Goal: Find specific page/section: Find specific page/section

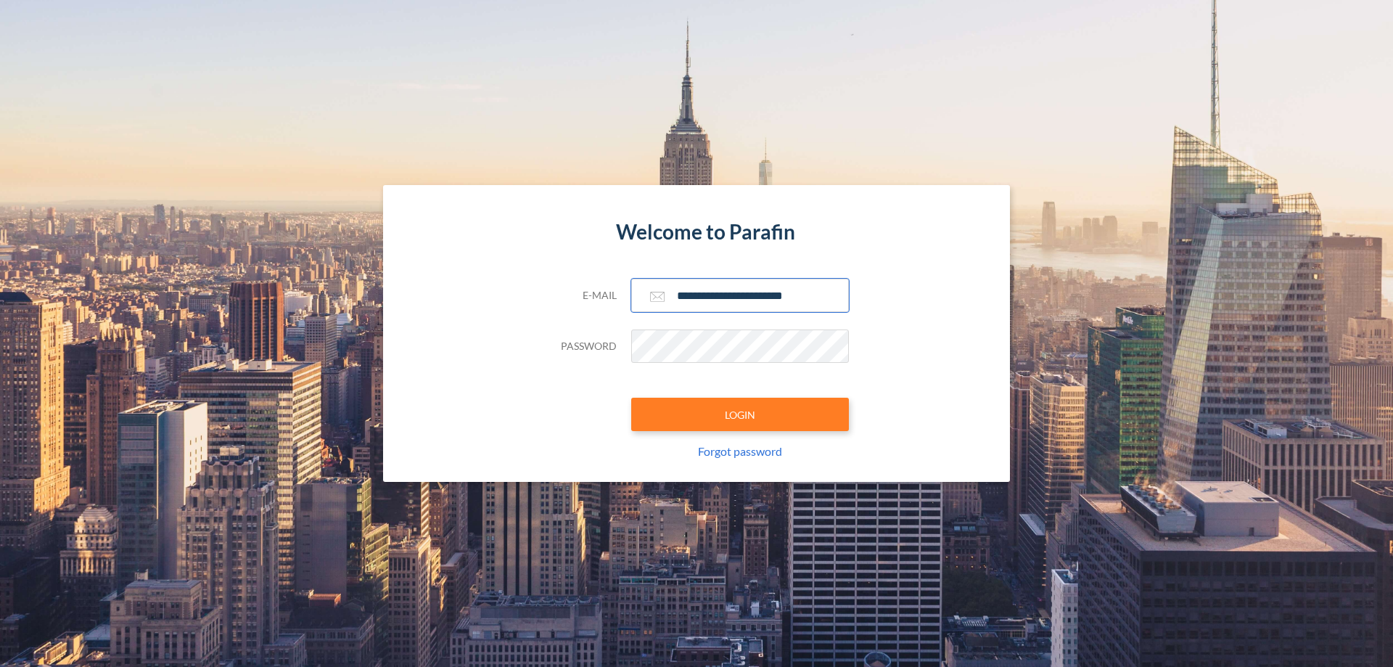
type input "**********"
click at [740, 414] on button "LOGIN" at bounding box center [740, 413] width 218 height 33
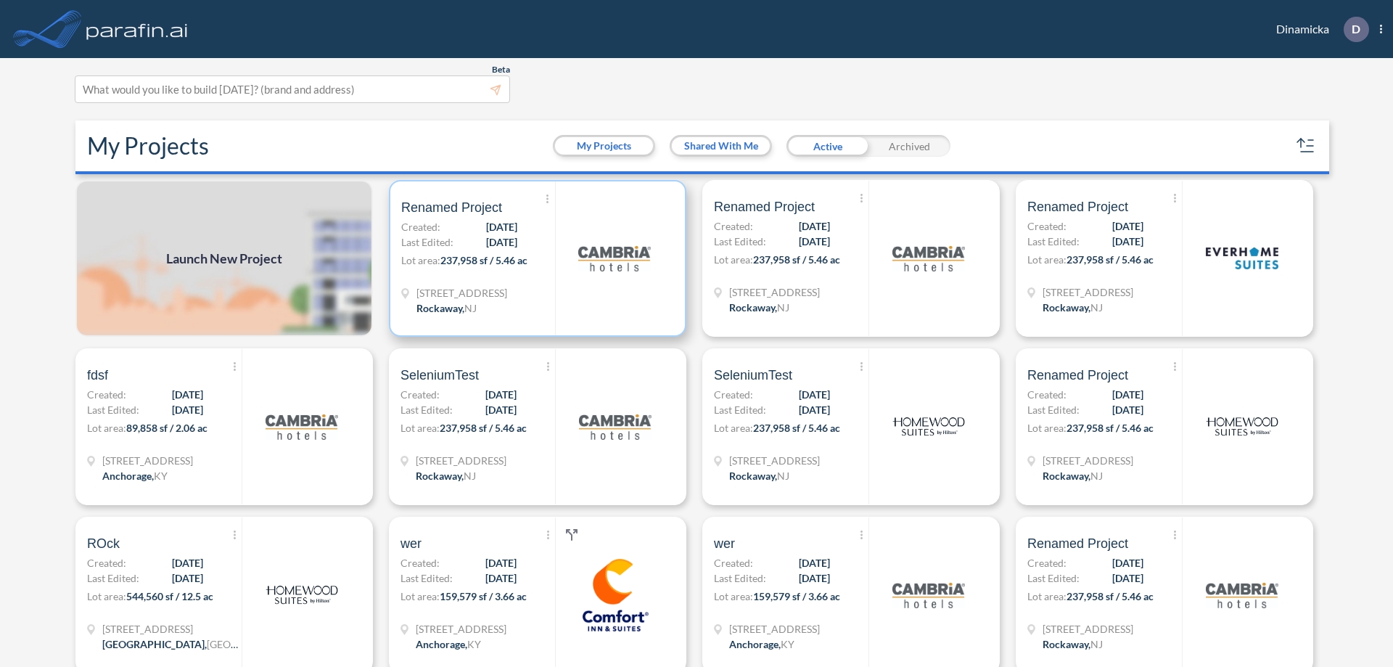
scroll to position [4, 0]
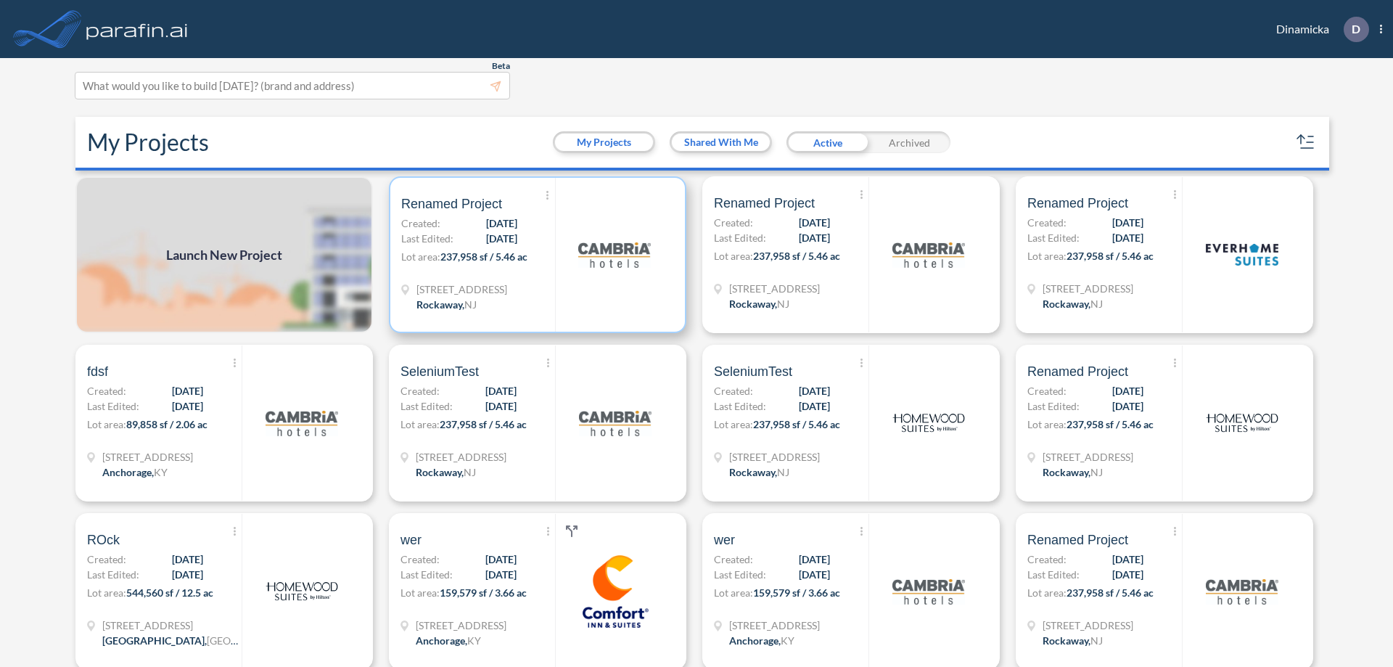
click at [535, 255] on p "Lot area: 237,958 sf / 5.46 ac" at bounding box center [478, 259] width 154 height 21
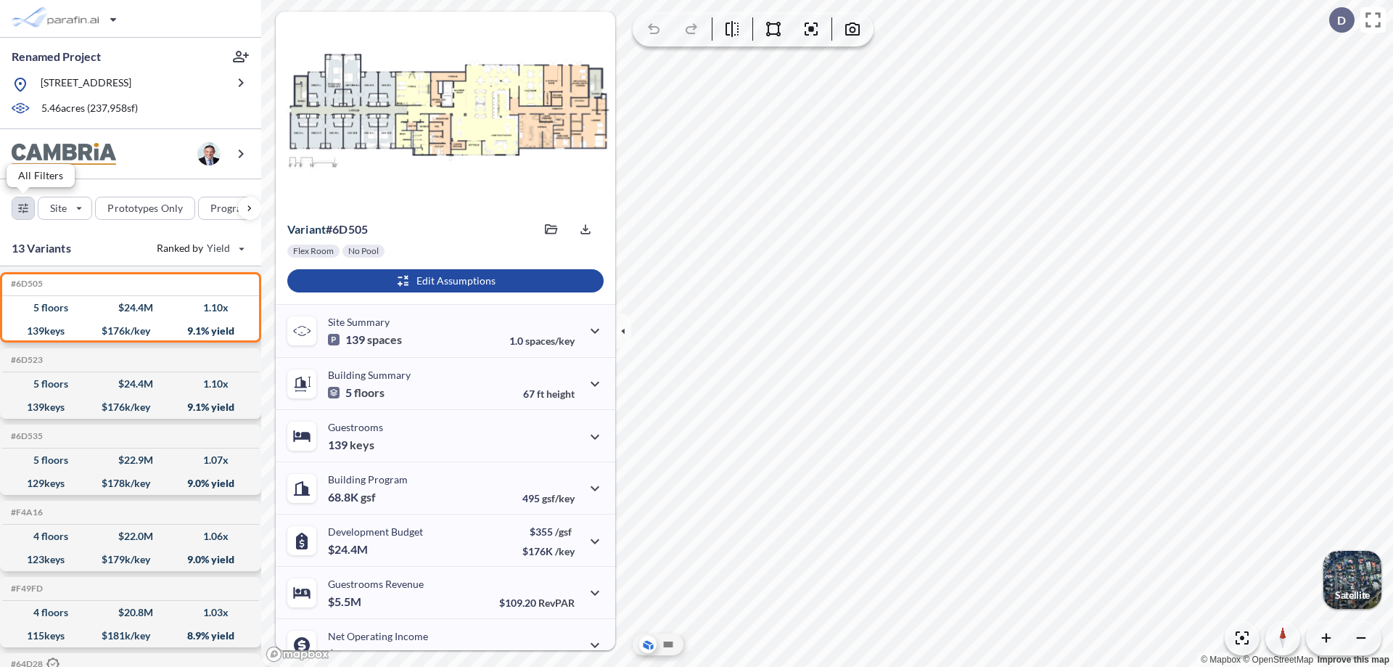
click at [23, 207] on div "button" at bounding box center [23, 208] width 22 height 22
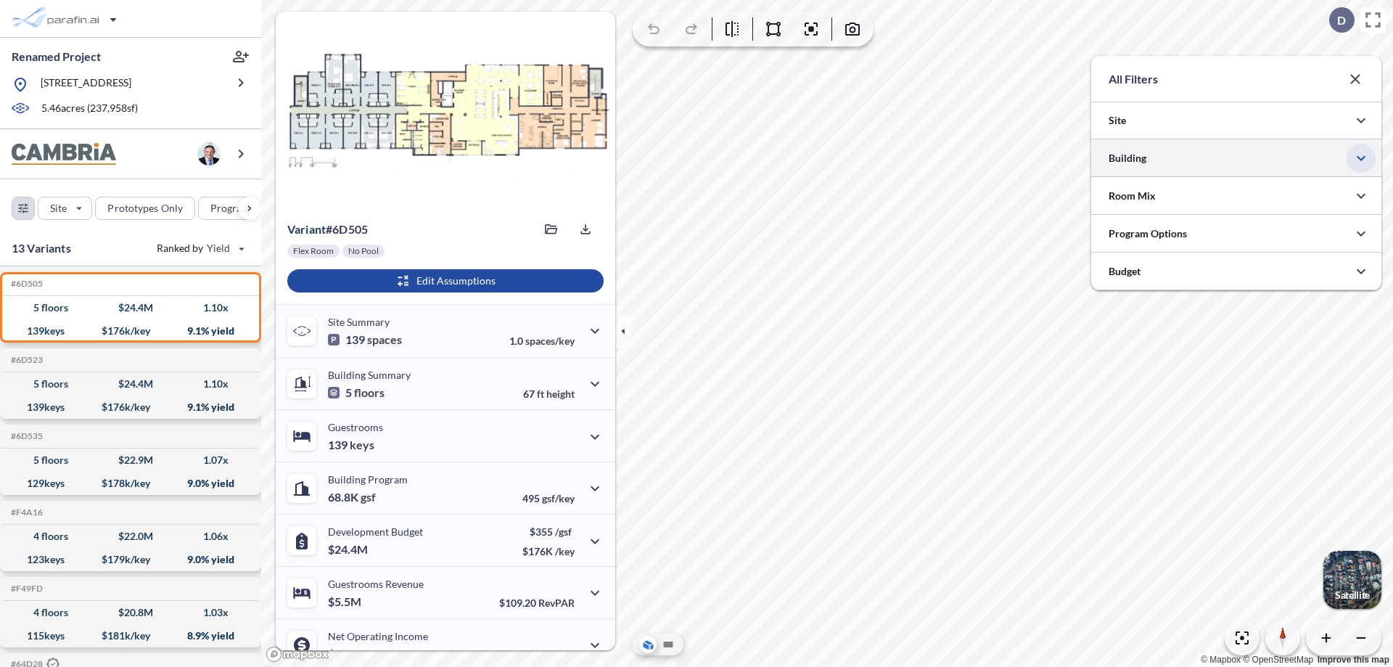
scroll to position [725335, 725045]
click at [1361, 158] on icon "button" at bounding box center [1360, 157] width 17 height 17
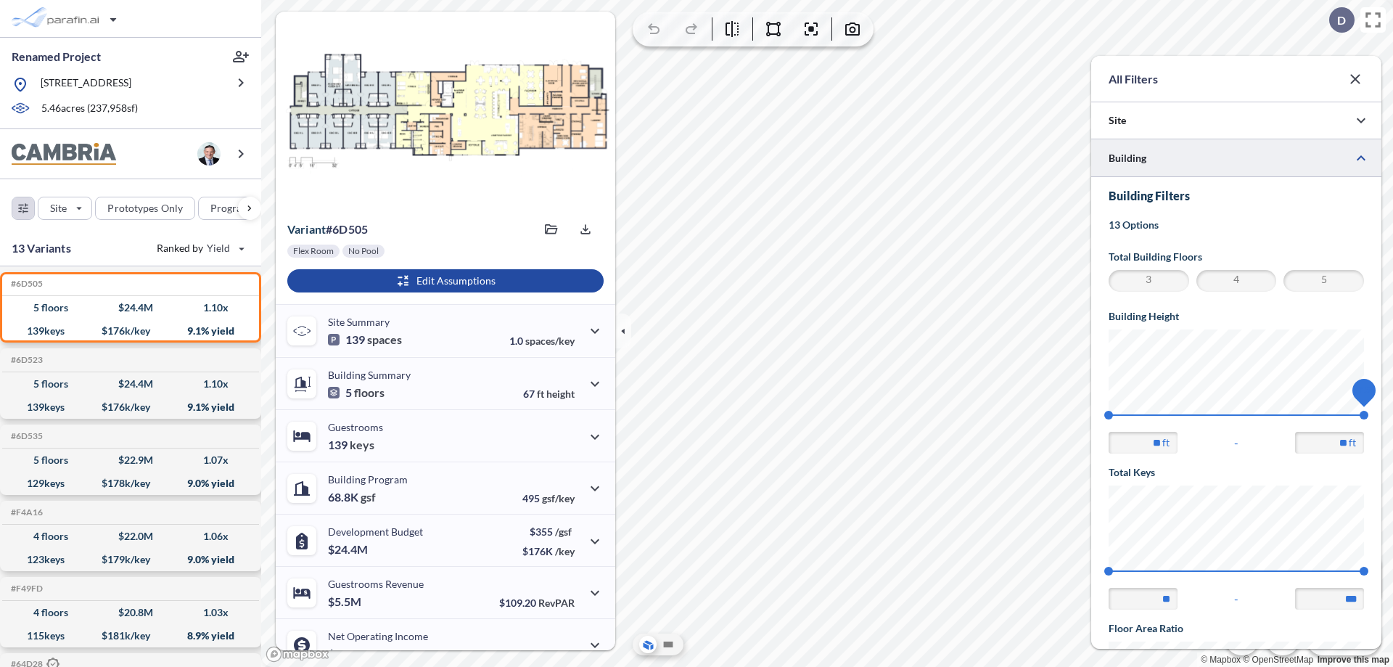
scroll to position [252, 0]
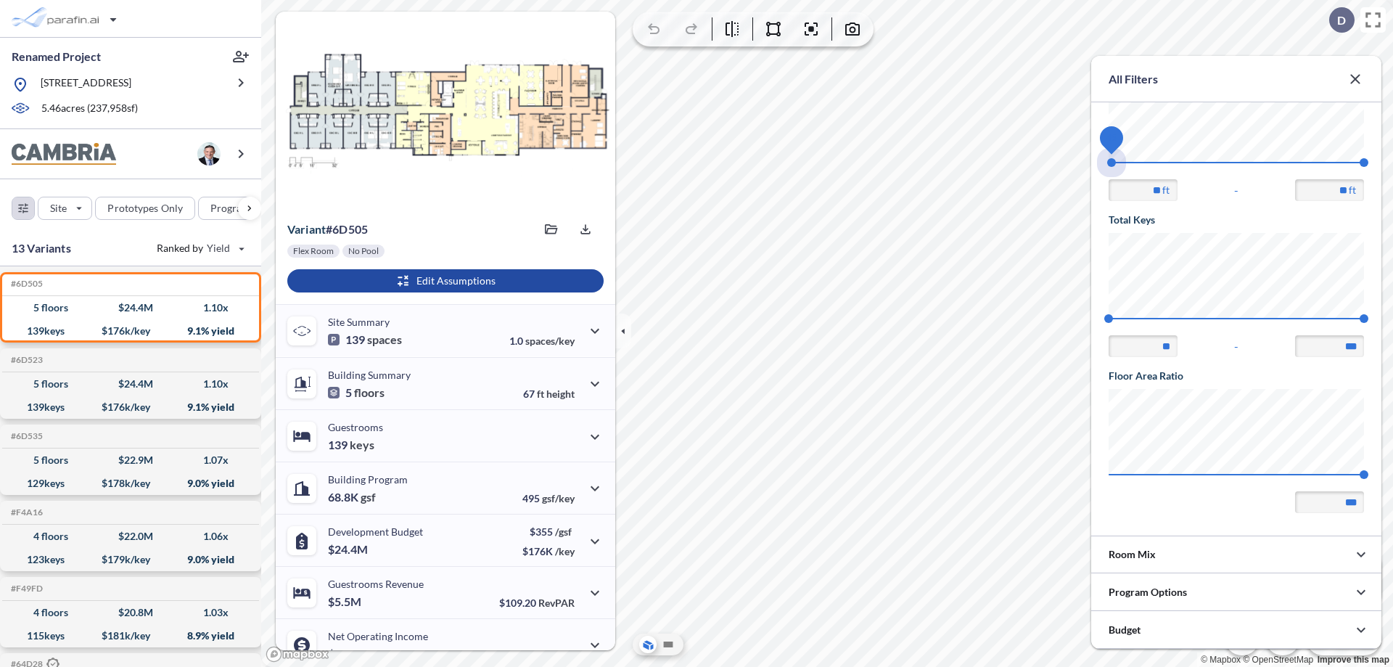
drag, startPoint x: 1108, startPoint y: 162, endPoint x: 1364, endPoint y: 162, distance: 255.3
click at [1364, 162] on span "45 67.56" at bounding box center [1235, 167] width 255 height 11
type input "**"
